Goal: Task Accomplishment & Management: Manage account settings

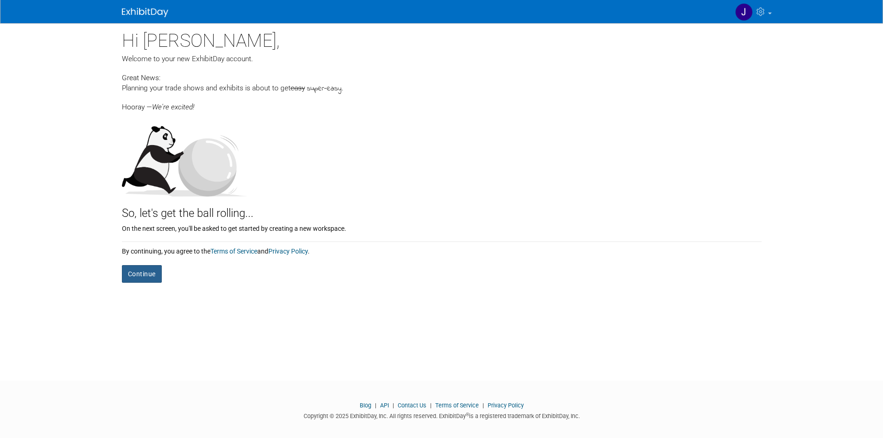
click at [134, 278] on button "Continue" at bounding box center [142, 274] width 40 height 18
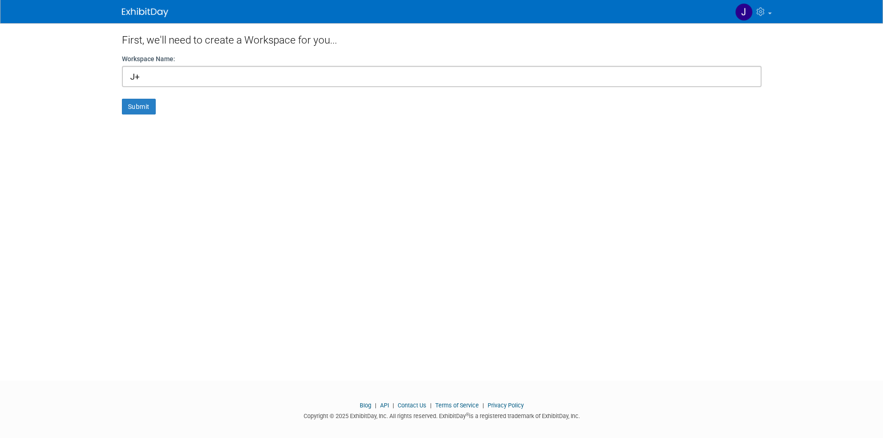
type input "J"
type input "HB Chemical"
click at [147, 108] on button "Submit" at bounding box center [139, 107] width 34 height 16
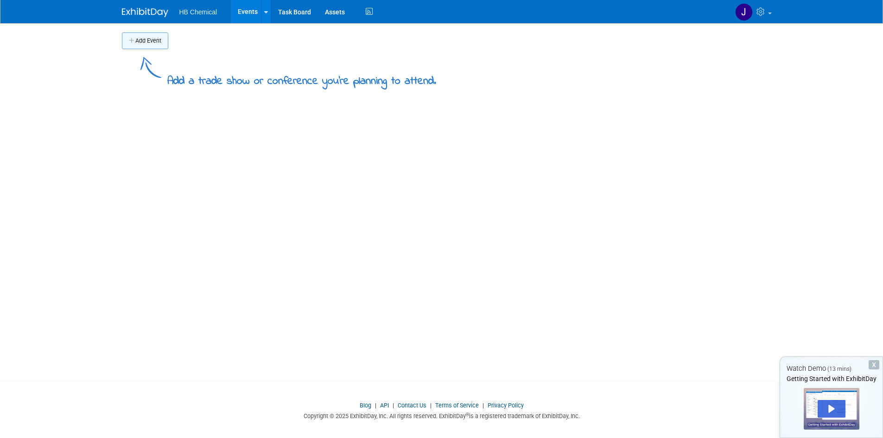
click at [146, 43] on button "Add Event" at bounding box center [145, 40] width 46 height 17
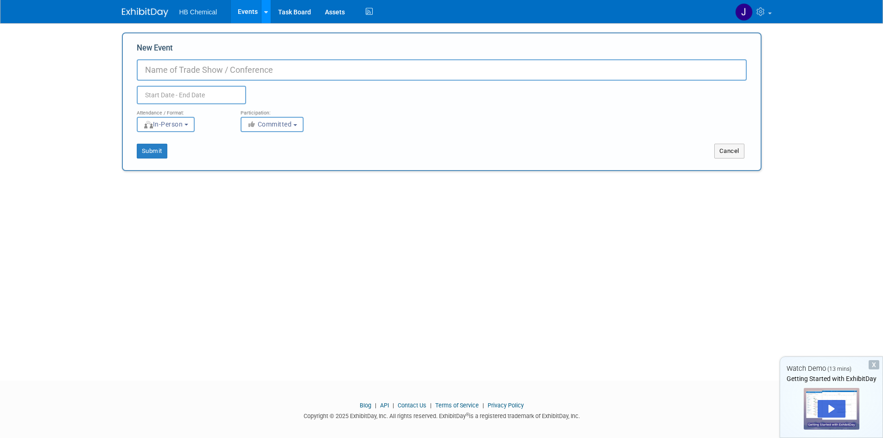
click at [264, 17] on link at bounding box center [266, 11] width 10 height 23
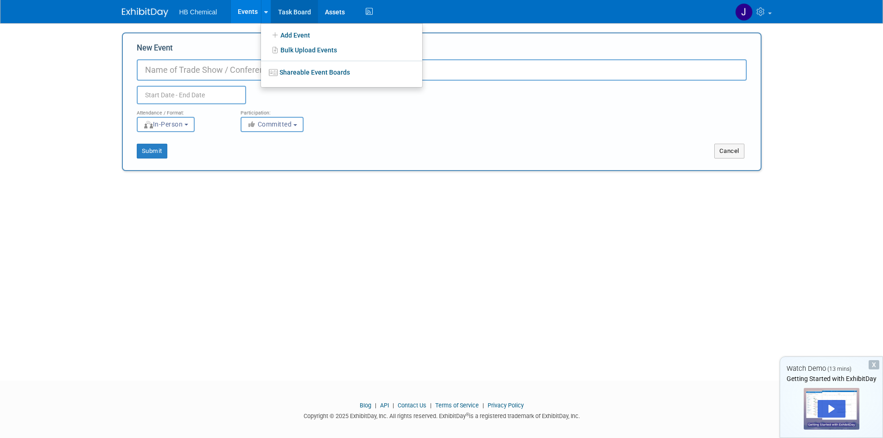
click at [302, 13] on link "Task Board" at bounding box center [294, 11] width 47 height 23
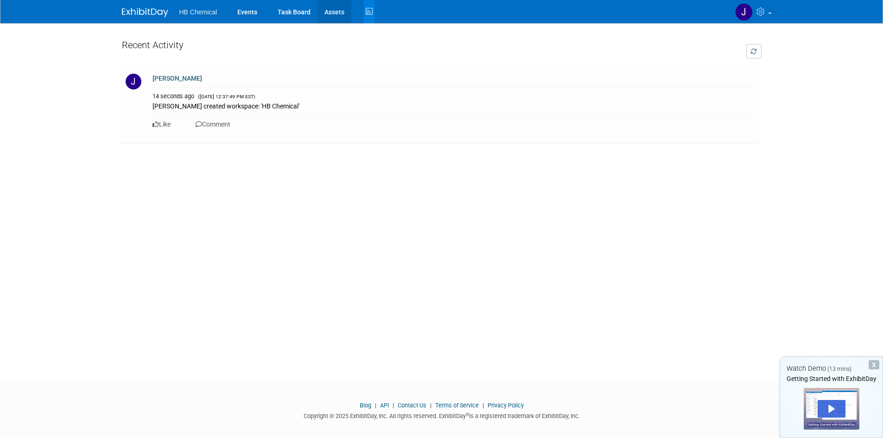
click at [334, 11] on link "Assets" at bounding box center [334, 11] width 34 height 23
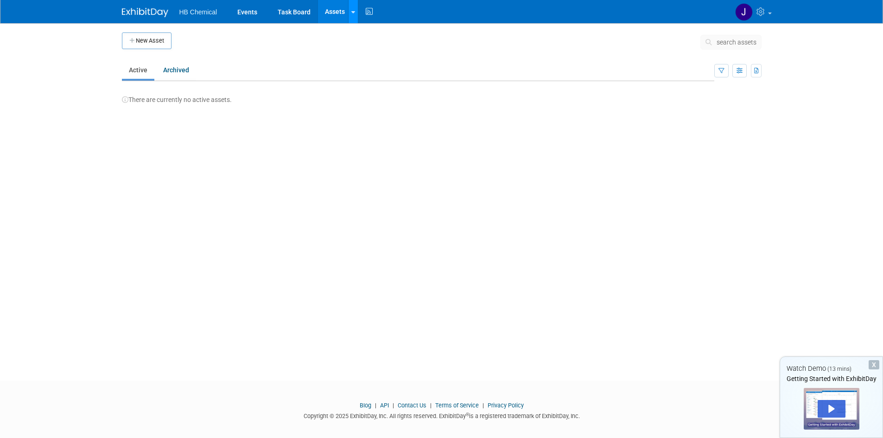
click at [352, 13] on icon at bounding box center [353, 12] width 4 height 6
